Goal: Task Accomplishment & Management: Complete application form

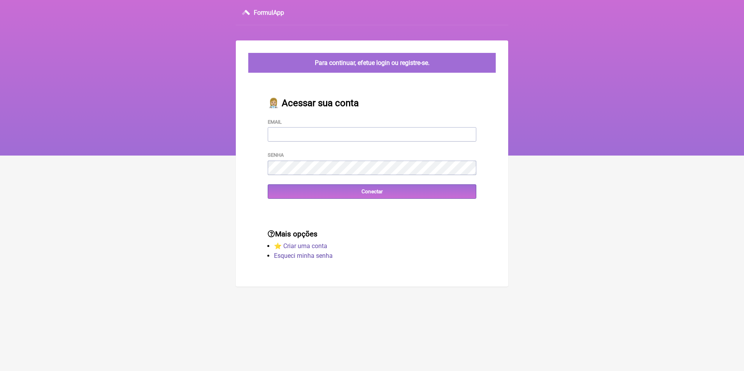
click at [305, 135] on input "Email" at bounding box center [372, 134] width 209 height 14
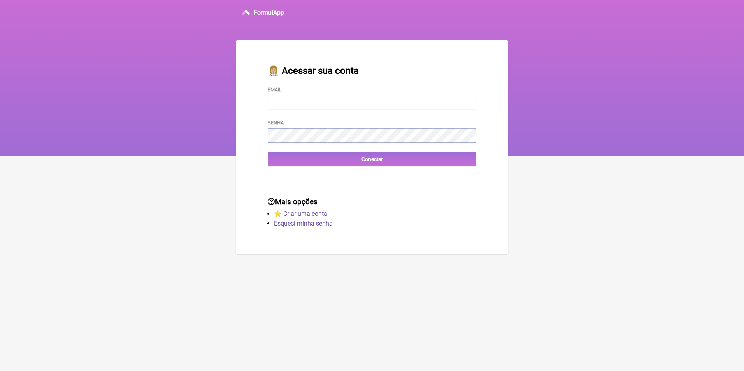
type input "priscilacrm@hotmail.com"
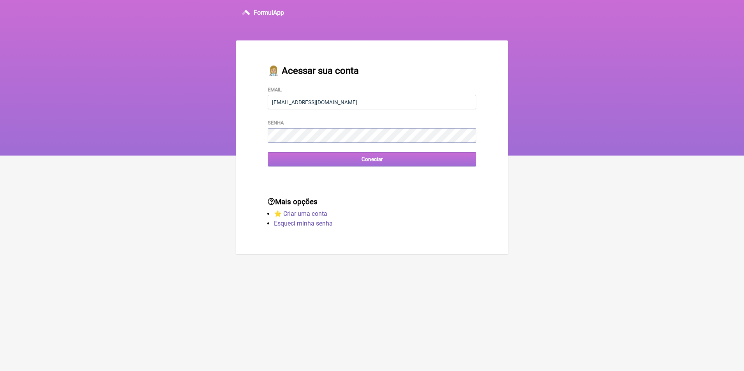
click at [371, 162] on input "Conectar" at bounding box center [372, 159] width 209 height 14
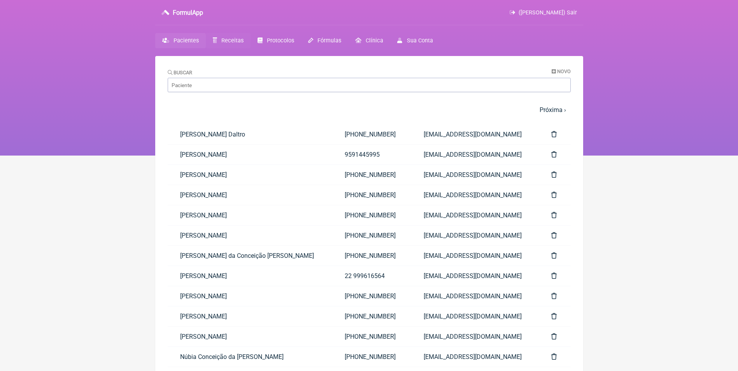
click at [226, 41] on span "Receitas" at bounding box center [232, 40] width 22 height 7
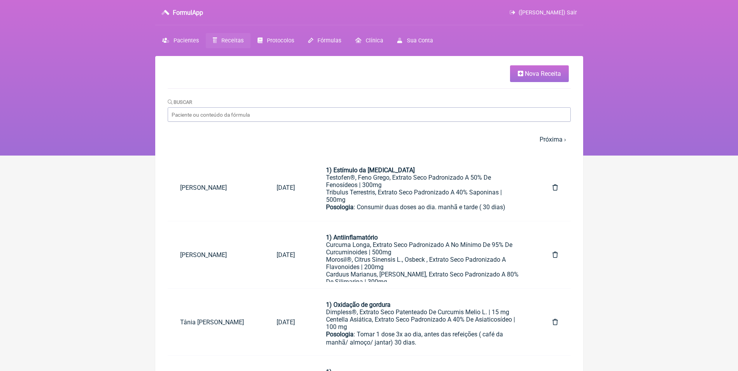
click at [536, 73] on span "Nova Receita" at bounding box center [543, 73] width 36 height 7
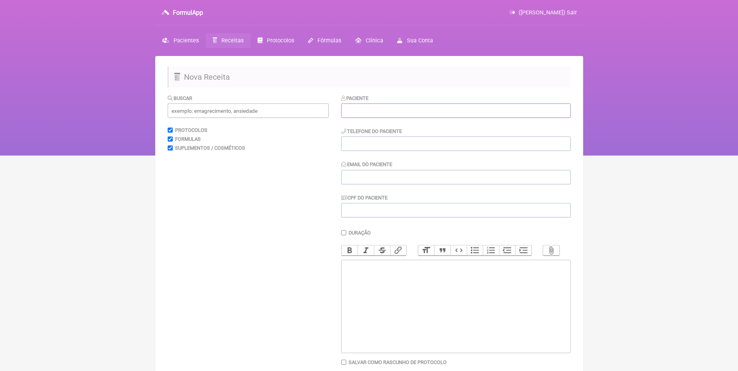
click at [370, 113] on input "text" at bounding box center [456, 111] width 230 height 14
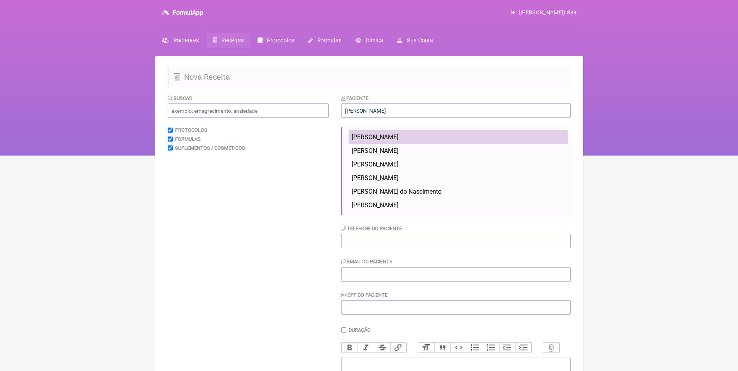
click at [392, 135] on span "[PERSON_NAME]" at bounding box center [375, 136] width 47 height 7
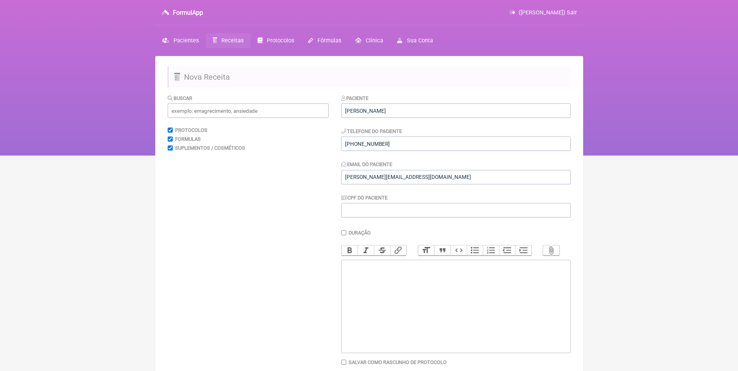
type input "[PERSON_NAME]"
type input "[PHONE_NUMBER]"
type input "[PERSON_NAME][EMAIL_ADDRESS][DOMAIN_NAME]"
drag, startPoint x: 356, startPoint y: 288, endPoint x: 358, endPoint y: 267, distance: 20.4
click at [356, 287] on trix-editor at bounding box center [456, 306] width 230 height 93
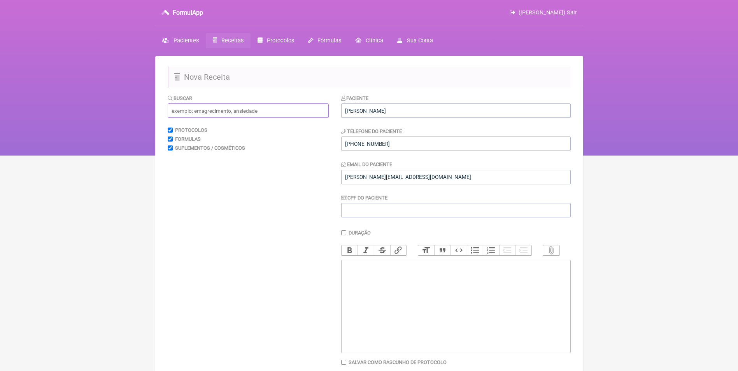
click at [309, 110] on input "text" at bounding box center [248, 111] width 161 height 14
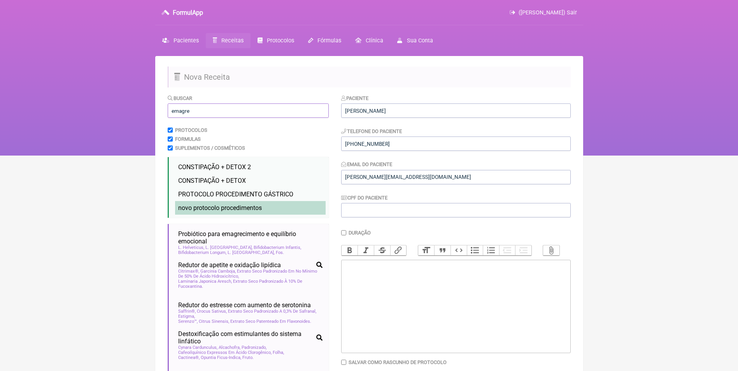
type input "emagre"
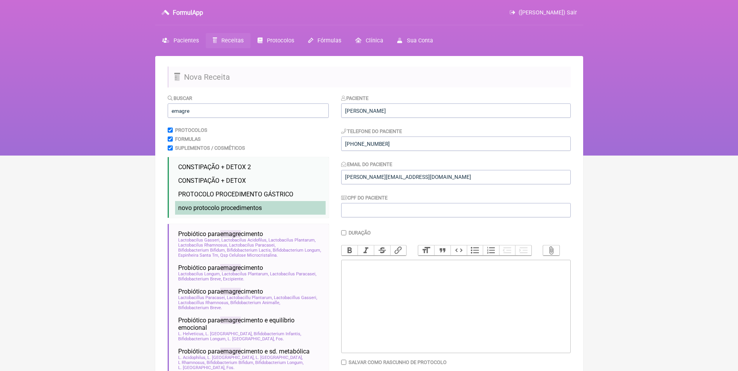
click at [268, 207] on li "novo protocolo procedimentos emagre cimento novo" at bounding box center [250, 208] width 151 height 14
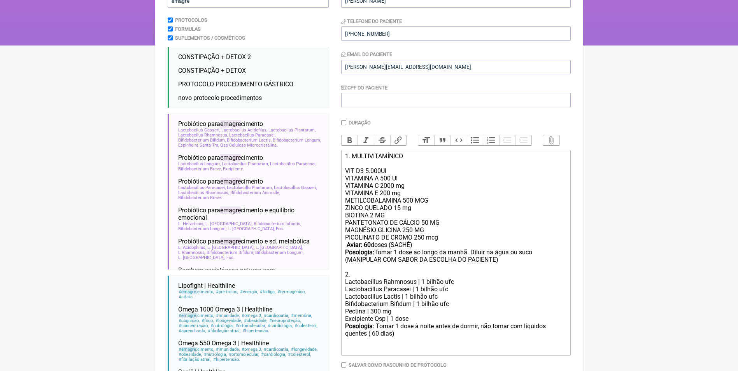
scroll to position [117, 0]
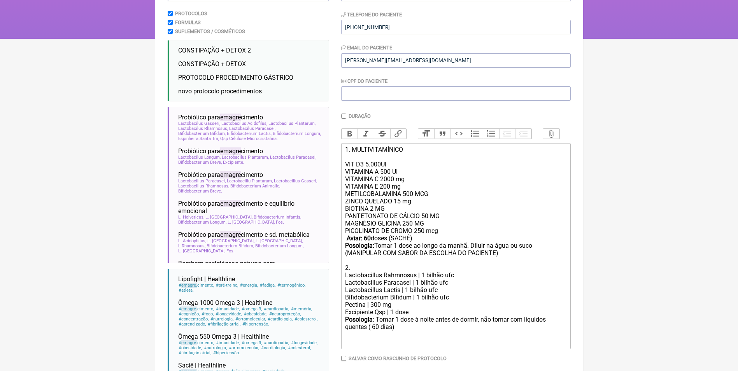
click at [367, 242] on strong "Aviar: 60" at bounding box center [359, 238] width 24 height 7
click at [382, 332] on div "Posologia : Tomar 1 dose à noite antes de dormir, não tomar com líquidos quente…" at bounding box center [455, 331] width 221 height 30
click at [469, 253] on div "PANTETONATO DE CÁLCIO 50 MG MAGNÉSIO GLICINA 250 MG PICOLINATO DE CROMO 250 mcg…" at bounding box center [455, 241] width 221 height 59
click at [484, 251] on div "PANTETONATO DE CÁLCIO 50 MG MAGNÉSIO GLICINA 250 MG PICOLINATO DE CROMO 250 mcg…" at bounding box center [455, 241] width 221 height 59
type trix-editor "<div>1. MULTIVITAMÍNICO<br><br>VIT D3 5.000UI<br>VITAMINA A 500 UI<br>&nbsp;VIT…"
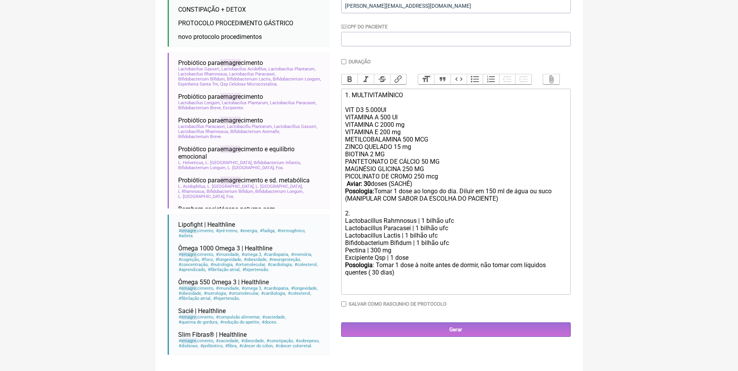
scroll to position [173, 0]
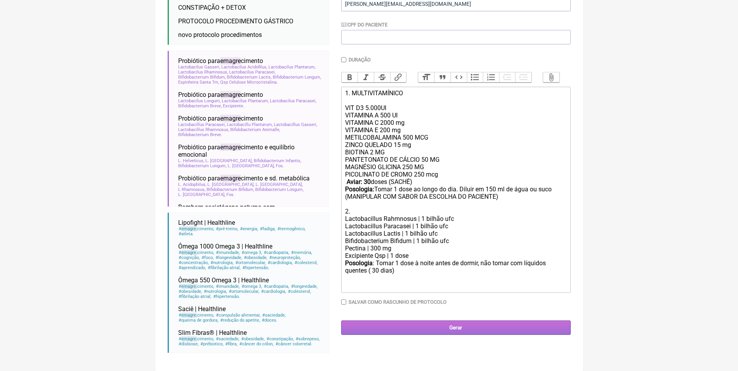
click at [461, 335] on input "Gerar" at bounding box center [456, 328] width 230 height 14
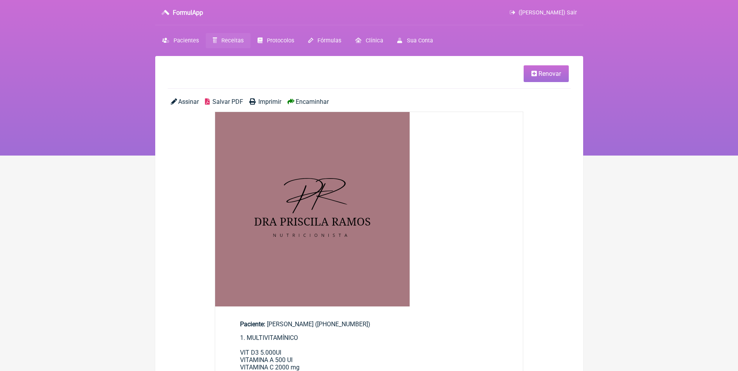
click at [319, 100] on span "Encaminhar" at bounding box center [312, 101] width 33 height 7
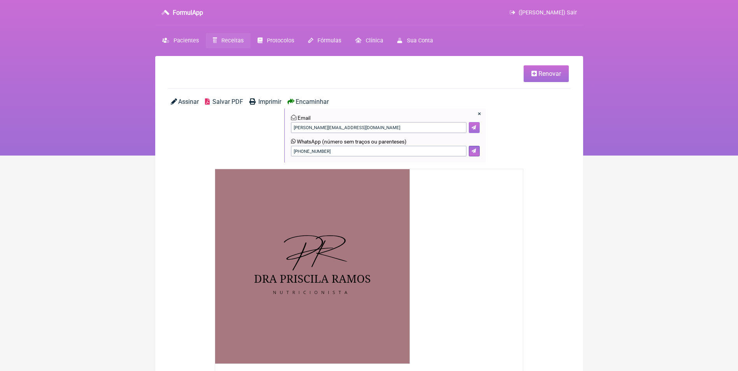
click at [471, 127] on button at bounding box center [474, 127] width 11 height 11
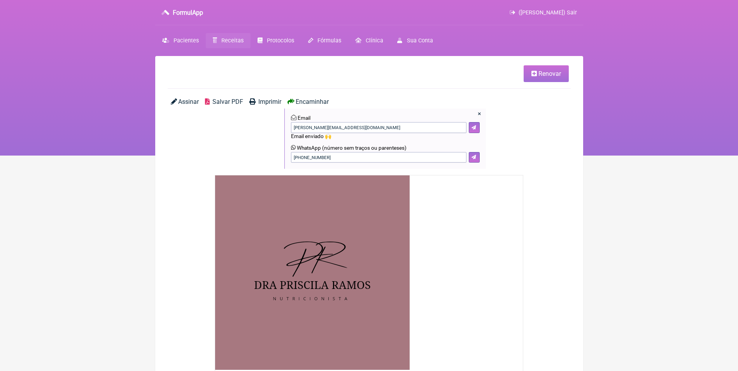
click at [230, 41] on span "Receitas" at bounding box center [232, 40] width 22 height 7
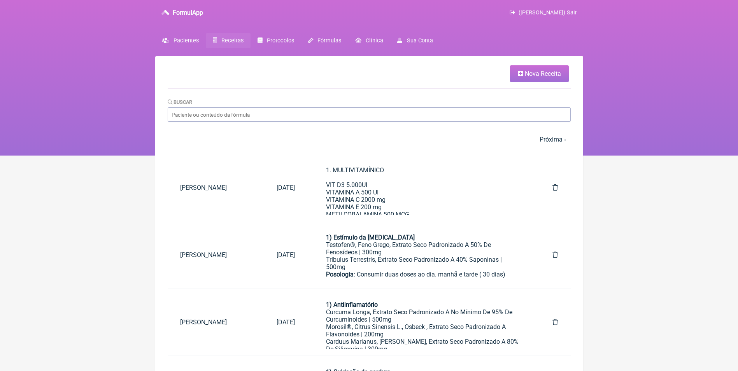
click at [532, 73] on span "Nova Receita" at bounding box center [543, 73] width 36 height 7
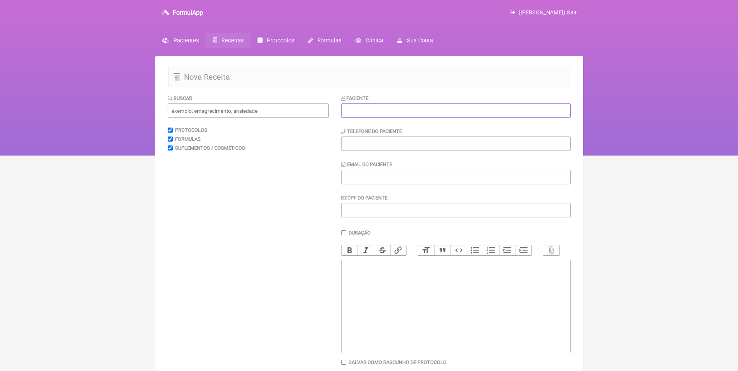
click at [430, 107] on input "text" at bounding box center [456, 111] width 230 height 14
click at [439, 112] on input "text" at bounding box center [456, 111] width 230 height 14
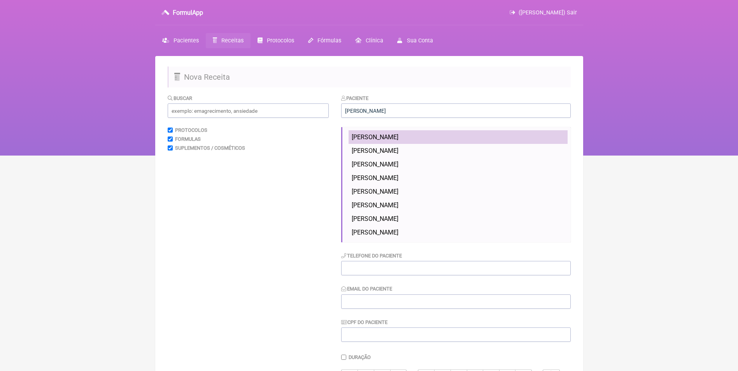
click at [396, 137] on span "Alexandre Augusto Miranda" at bounding box center [375, 136] width 47 height 7
type input "Alexandre Augusto Miranda"
type input "(21) 98895-1810"
type input "mirandaalexandre@yahoo.com.br"
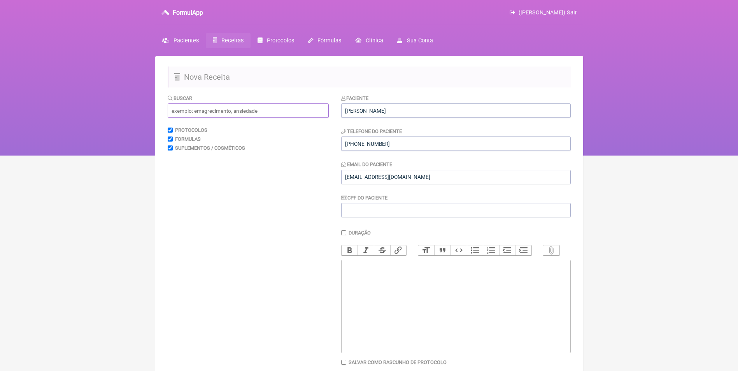
click at [311, 109] on input "text" at bounding box center [248, 111] width 161 height 14
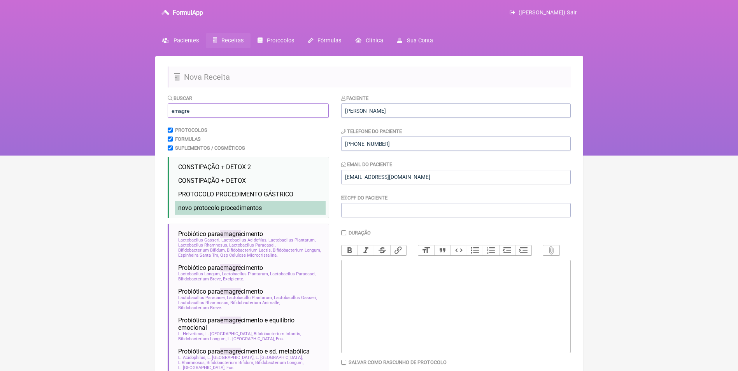
type input "emagre"
click at [212, 210] on span "novo protocolo procedimentos" at bounding box center [220, 207] width 84 height 7
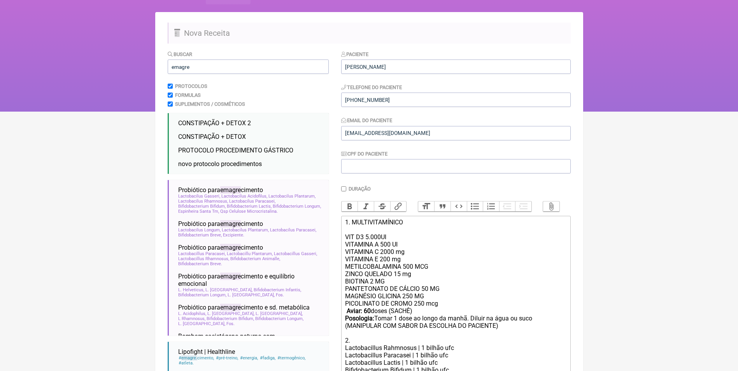
scroll to position [173, 0]
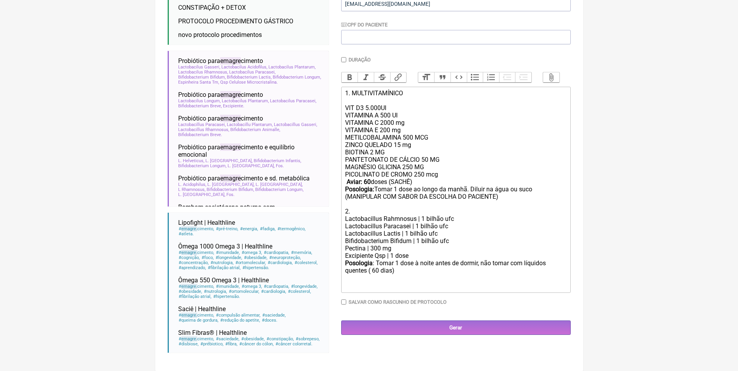
click at [365, 186] on strong "Aviar: 60" at bounding box center [359, 181] width 24 height 7
click at [468, 193] on div "PANTETONATO DE CÁLCIO 50 MG MAGNÉSIO GLICINA 250 MG PICOLINATO DE CROMO 250 mcg…" at bounding box center [455, 185] width 221 height 59
click at [483, 195] on div "PANTETONATO DE CÁLCIO 50 MG MAGNÉSIO GLICINA 250 MG PICOLINATO DE CROMO 250 mcg…" at bounding box center [455, 185] width 221 height 59
click at [381, 276] on div "Posologia : Tomar 1 dose à noite antes de dormir, não tomar com líquidos quente…" at bounding box center [455, 275] width 221 height 30
type trix-editor "<div>1. MULTIVITAMÍNICO<br><br>VIT D3 5.000UI<br>VITAMINA A 500 UI<br>&nbsp;VIT…"
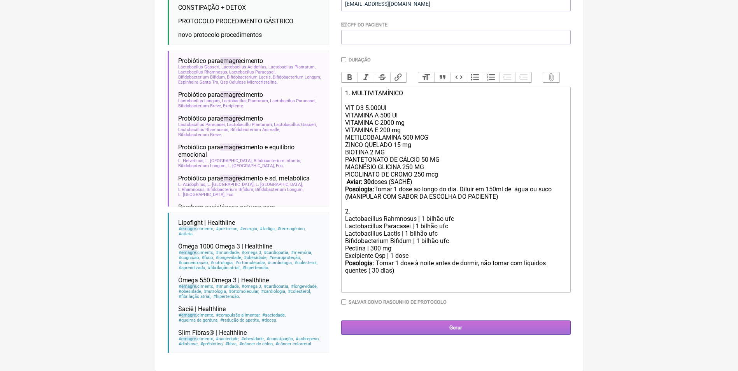
click at [460, 332] on input "Gerar" at bounding box center [456, 328] width 230 height 14
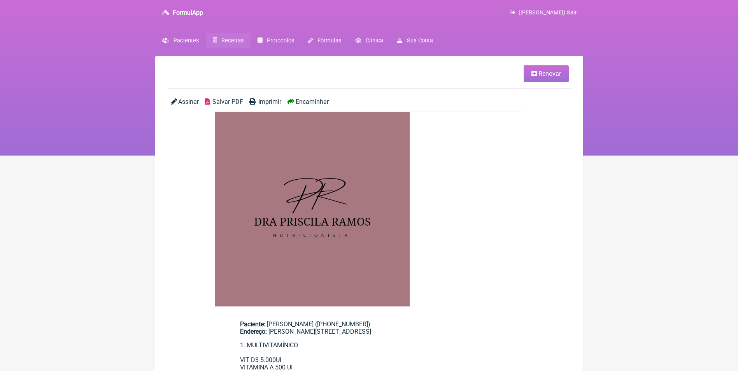
click at [318, 99] on span "Encaminhar" at bounding box center [312, 101] width 33 height 7
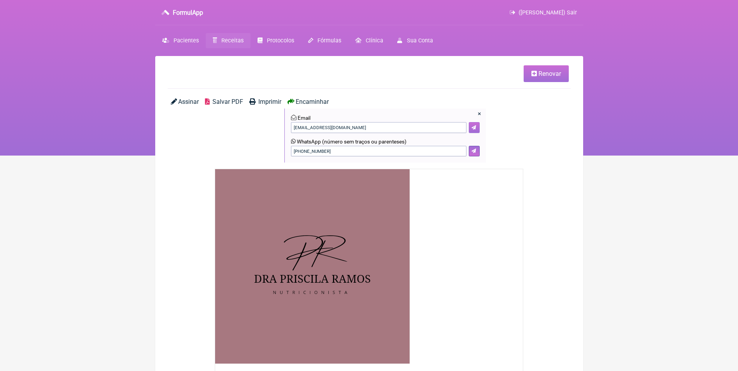
click at [475, 123] on button at bounding box center [474, 127] width 11 height 11
